Goal: Information Seeking & Learning: Learn about a topic

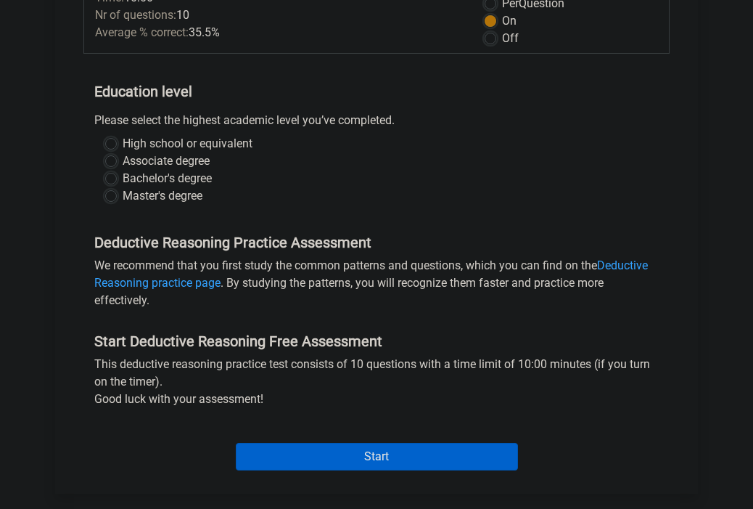
scroll to position [228, 0]
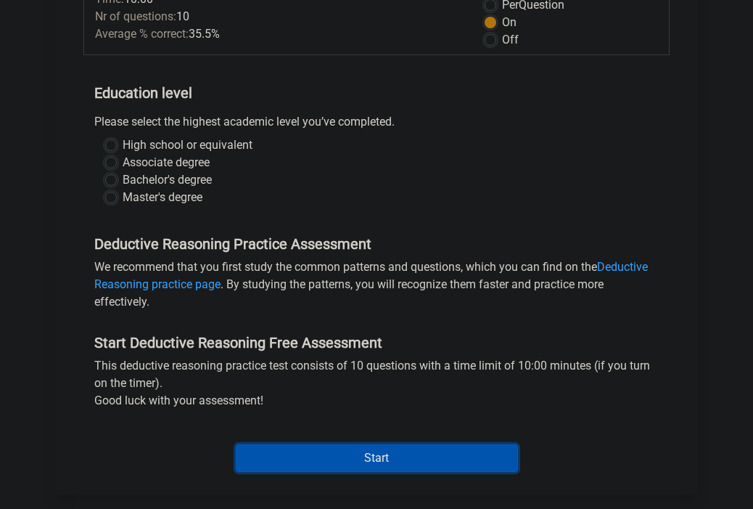
click at [335, 454] on input "Start" at bounding box center [377, 458] width 282 height 28
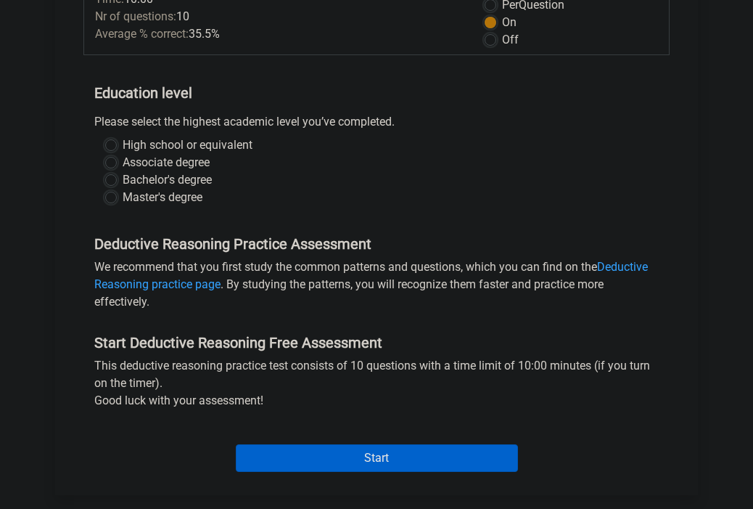
click at [300, 210] on div "High school or equivalent Associate degree Bachelor's degree Master's degree" at bounding box center [376, 176] width 586 height 81
click at [212, 179] on label "Bachelor's degree" at bounding box center [167, 179] width 89 height 17
click at [117, 179] on input "Bachelor's degree" at bounding box center [111, 178] width 12 height 15
radio input "true"
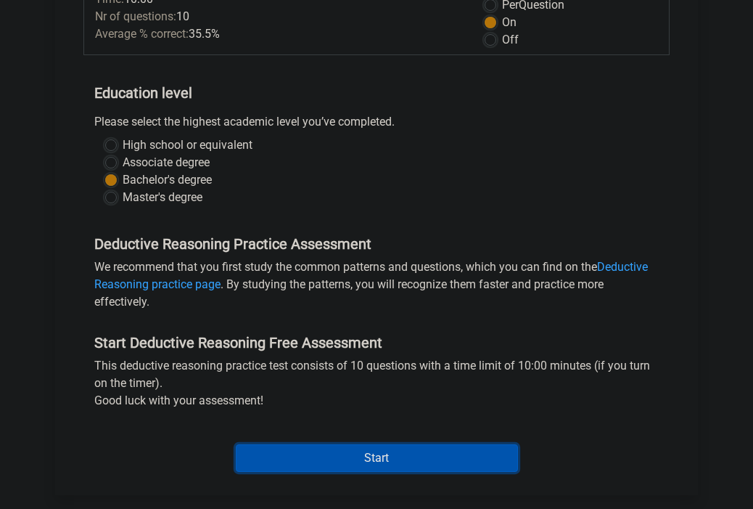
click at [273, 456] on input "Start" at bounding box center [377, 458] width 282 height 28
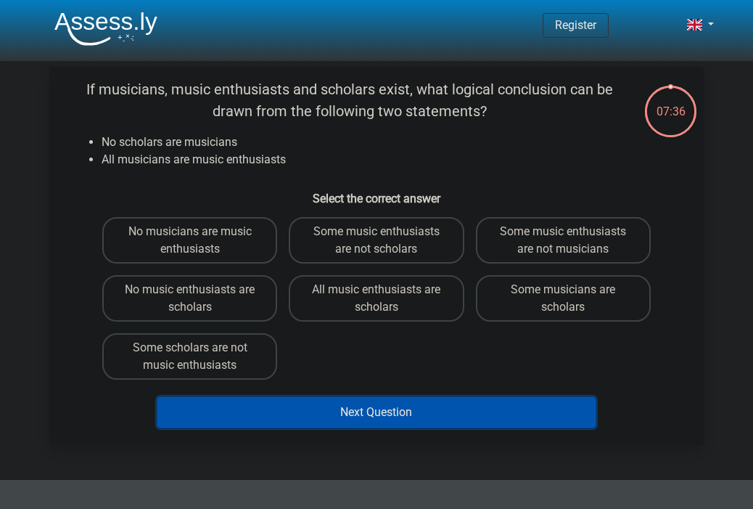
click at [335, 400] on button "Next Question" at bounding box center [376, 412] width 439 height 30
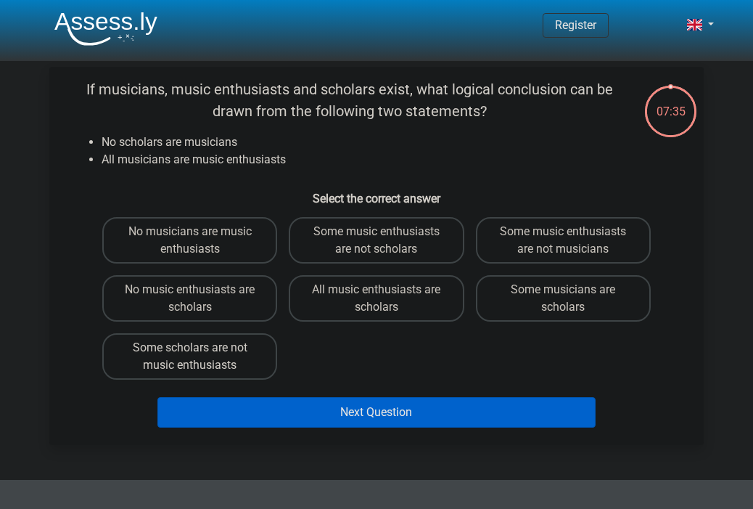
click at [247, 369] on label "Some scholars are not music enthusiasts" at bounding box center [189, 356] width 175 height 46
click at [200, 357] on input "Some scholars are not music enthusiasts" at bounding box center [194, 352] width 9 height 9
radio input "true"
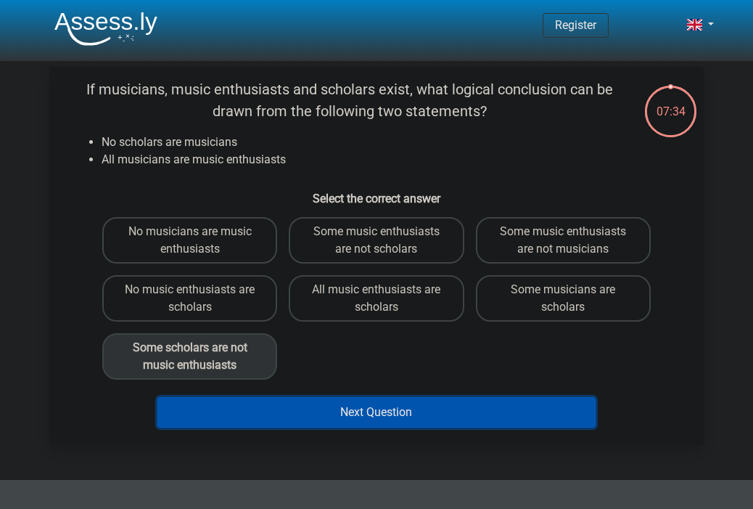
click at [382, 407] on button "Next Question" at bounding box center [376, 412] width 439 height 30
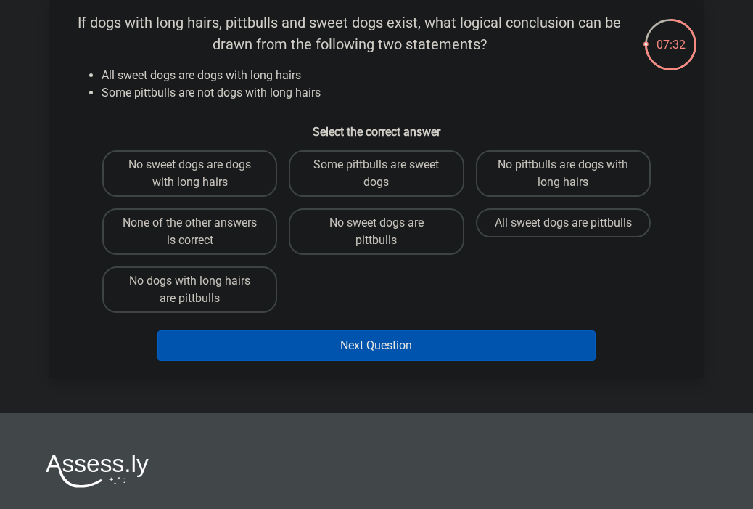
scroll to position [36, 0]
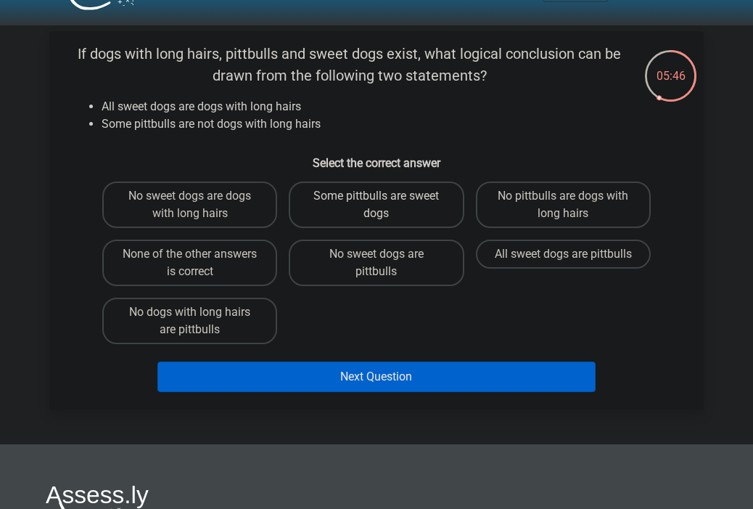
click at [415, 208] on label "Some pittbulls are sweet dogs" at bounding box center [376, 204] width 175 height 46
click at [386, 205] on input "Some pittbulls are sweet dogs" at bounding box center [381, 200] width 9 height 9
radio input "true"
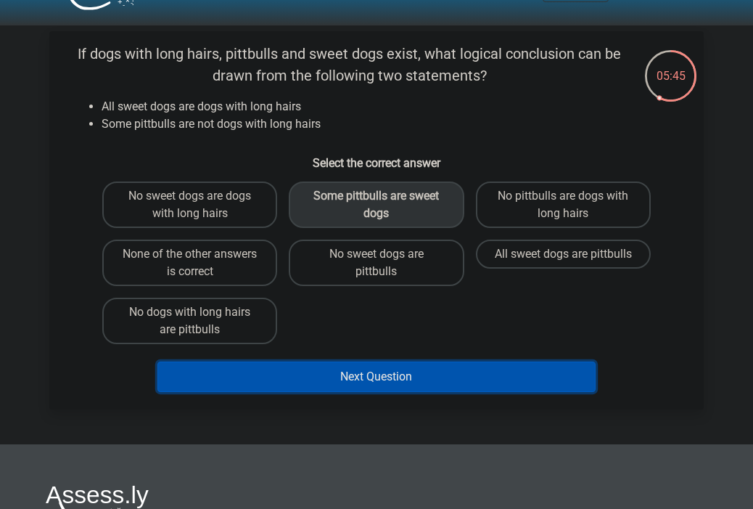
click at [421, 387] on button "Next Question" at bounding box center [376, 376] width 439 height 30
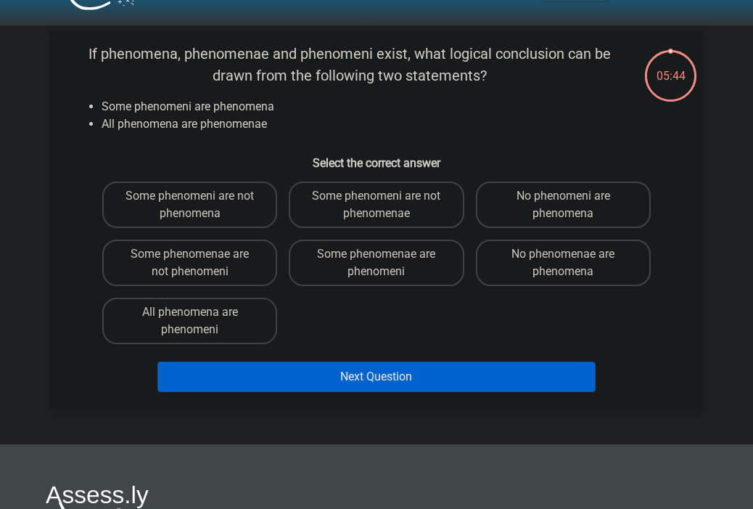
scroll to position [67, 0]
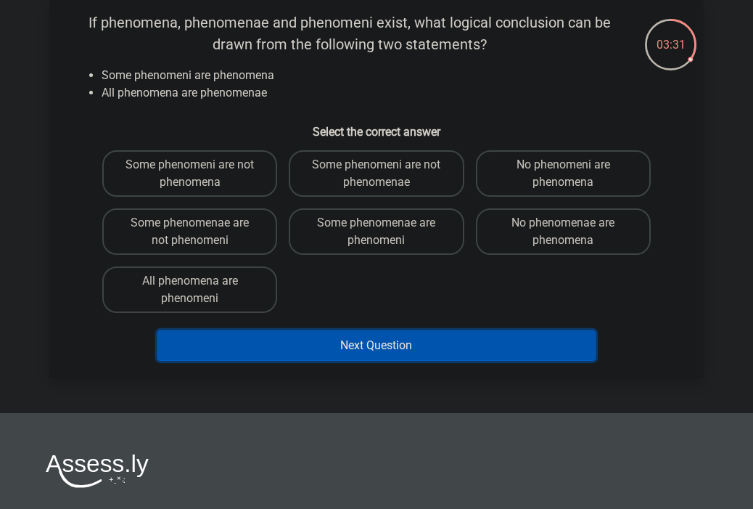
click at [466, 344] on button "Next Question" at bounding box center [376, 345] width 439 height 30
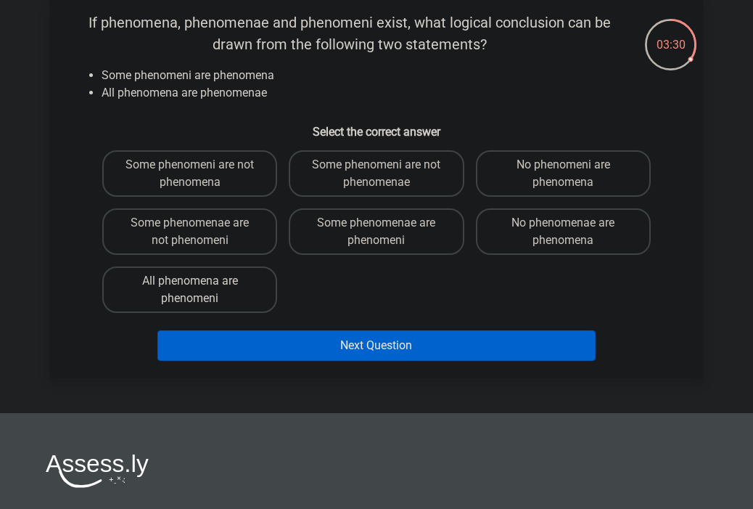
click at [221, 289] on label "All phenomena are phenomeni" at bounding box center [189, 289] width 175 height 46
click at [200, 289] on input "All phenomena are phenomeni" at bounding box center [194, 285] width 9 height 9
radio input "true"
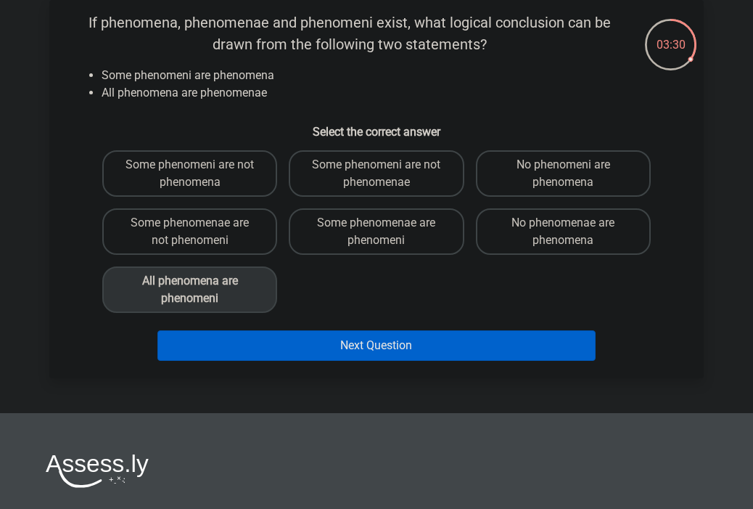
click at [257, 327] on div "Next Question" at bounding box center [377, 343] width 608 height 48
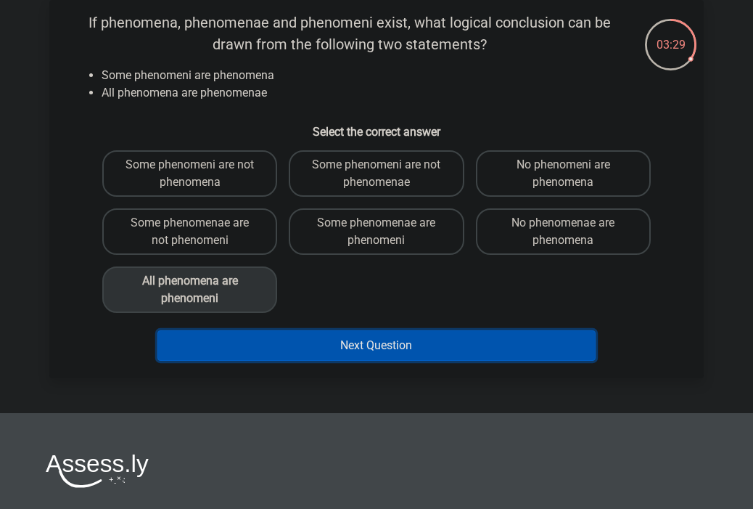
click at [268, 337] on button "Next Question" at bounding box center [376, 345] width 439 height 30
